Goal: Information Seeking & Learning: Learn about a topic

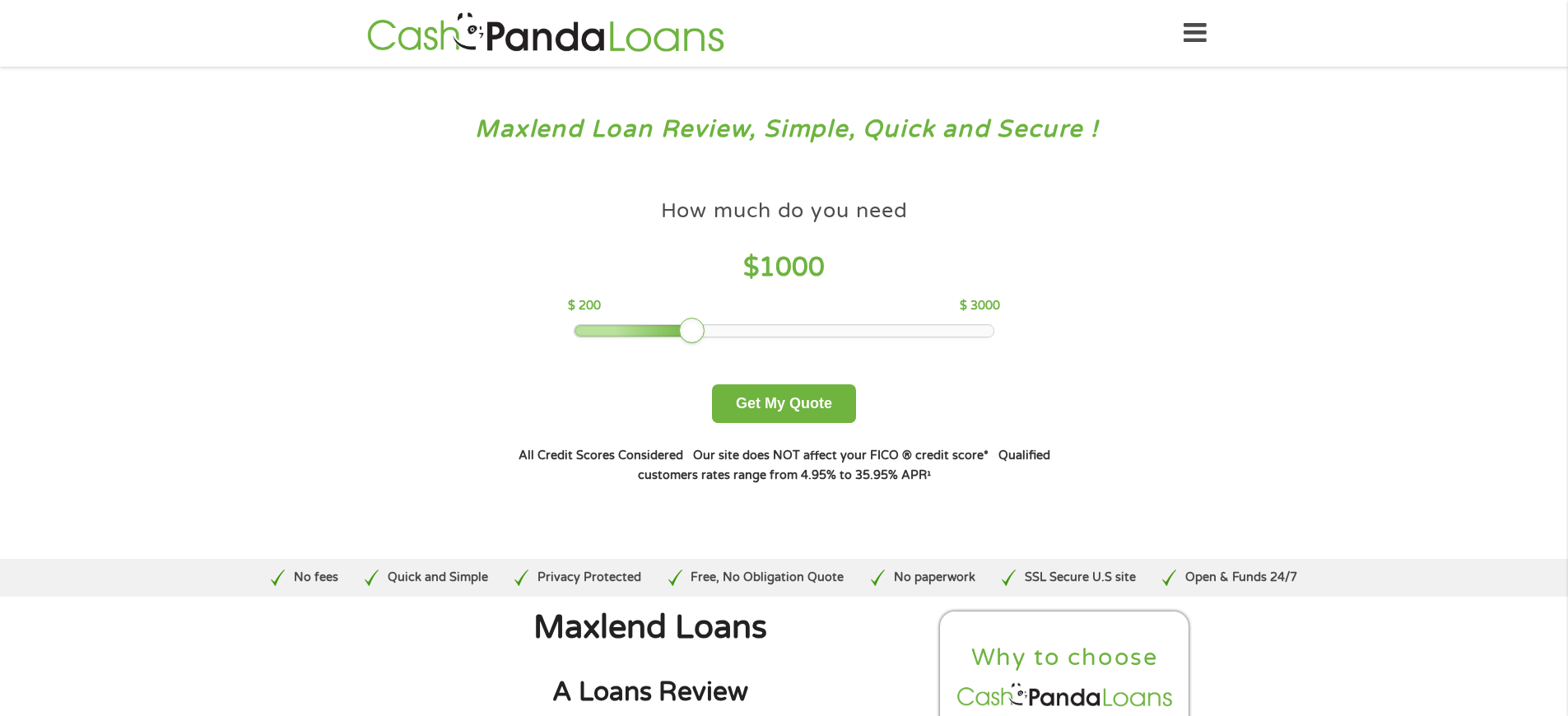
scroll to position [4474, 0]
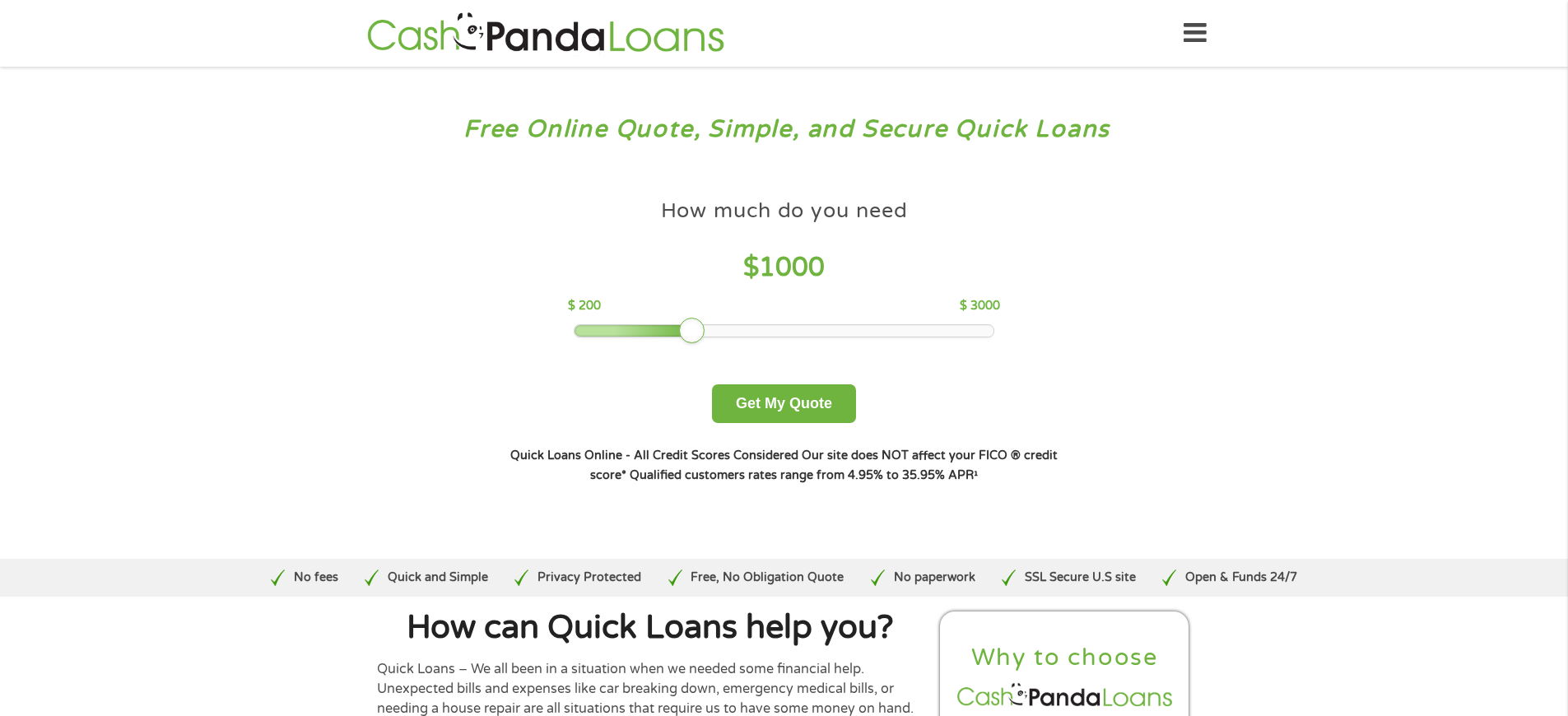
scroll to position [3462, 0]
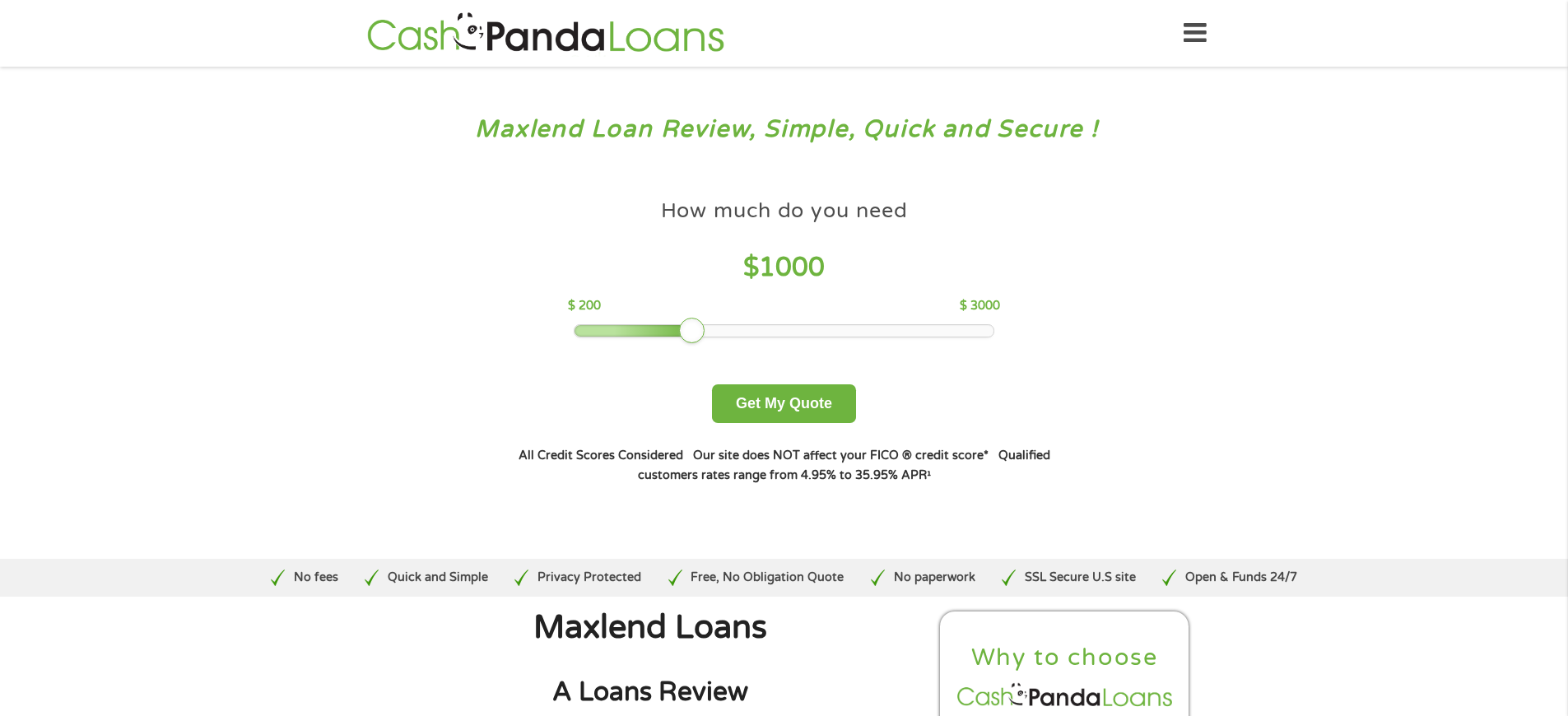
scroll to position [5702, 0]
